Goal: Find specific page/section: Find specific page/section

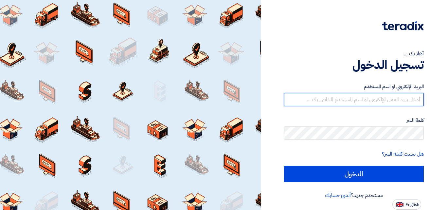
type input "[EMAIL_ADDRESS][DOMAIN_NAME]"
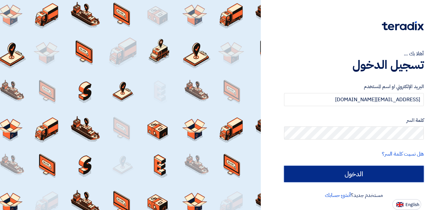
click at [371, 171] on input "الدخول" at bounding box center [354, 174] width 140 height 16
type input "Sign in"
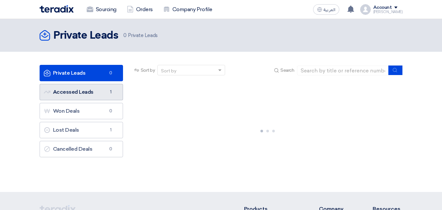
click at [66, 97] on link "Accessed Leads Accessed Leads 1" at bounding box center [81, 92] width 83 height 16
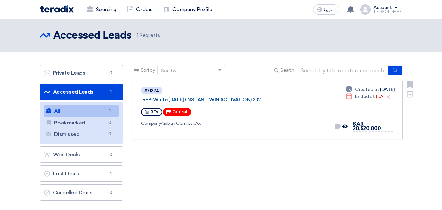
click at [246, 97] on link "RFP-White [DATE] (INSTANT WIN ACTIVATION) 202..." at bounding box center [224, 100] width 164 height 6
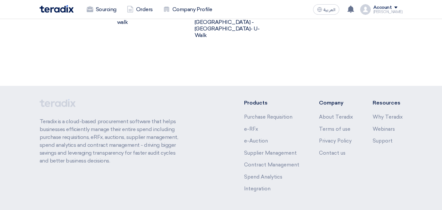
scroll to position [565, 0]
